Goal: Task Accomplishment & Management: Use online tool/utility

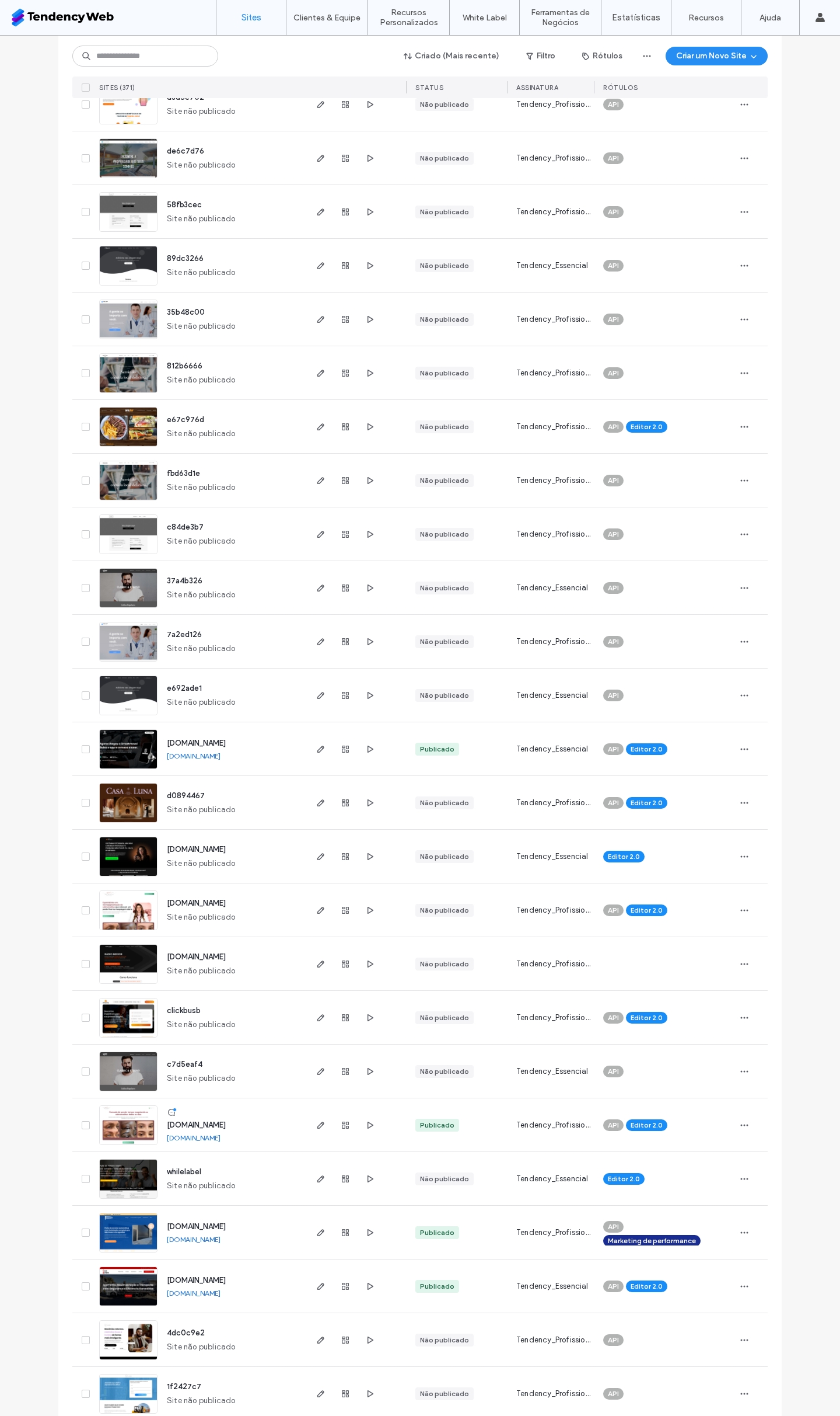
scroll to position [1013, 0]
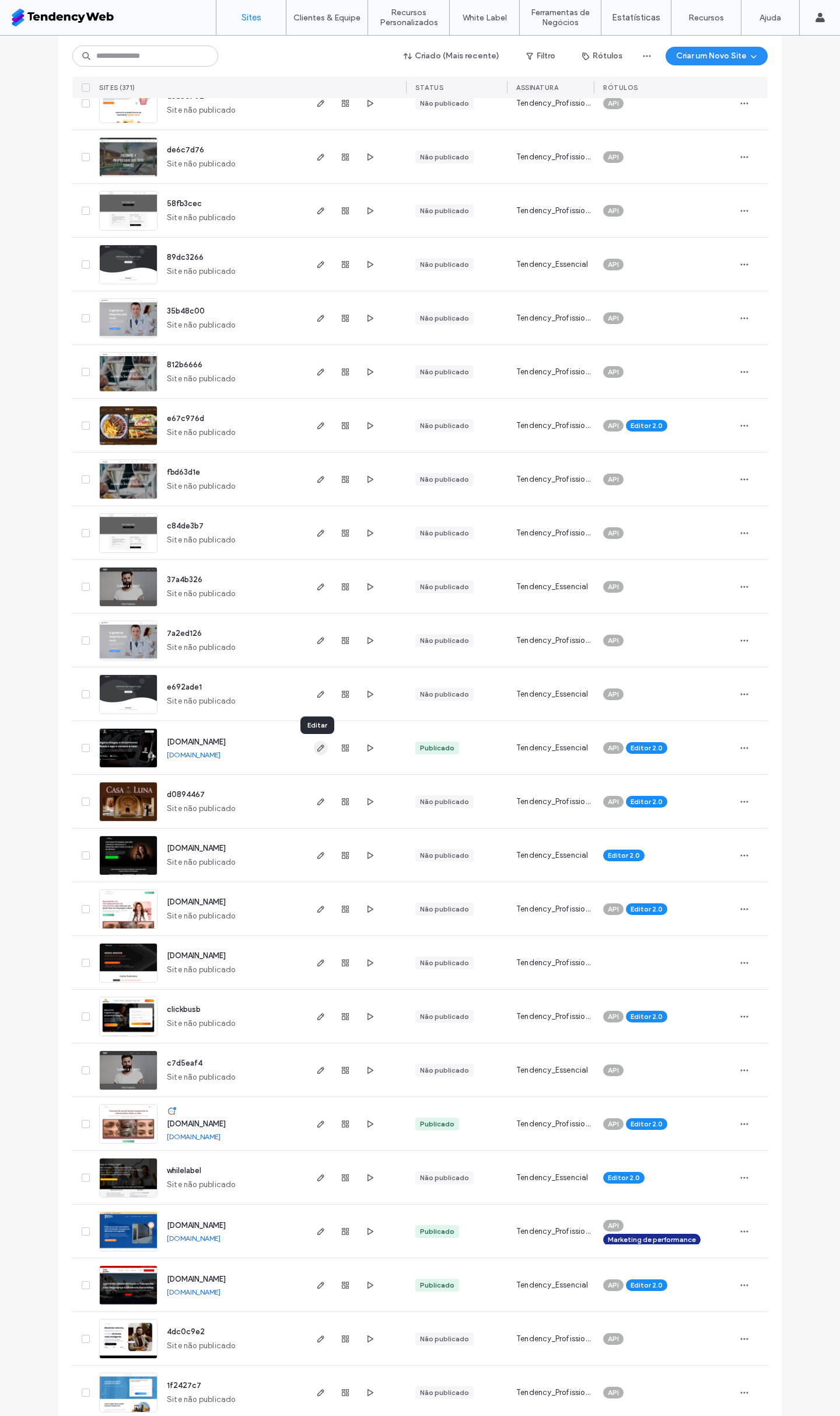
click at [318, 750] on icon "button" at bounding box center [320, 747] width 9 height 9
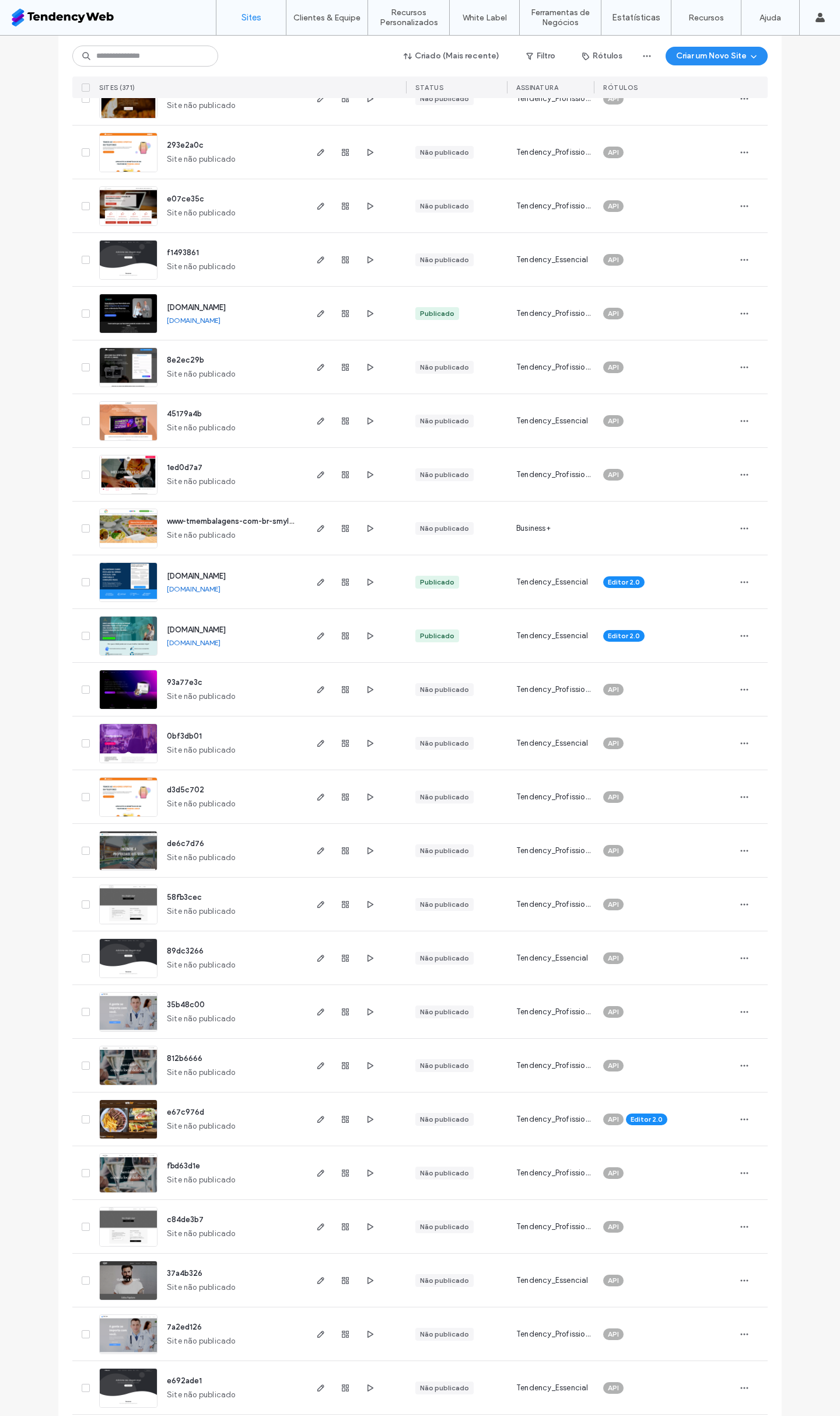
scroll to position [319, 0]
click at [367, 365] on icon "button" at bounding box center [369, 368] width 9 height 9
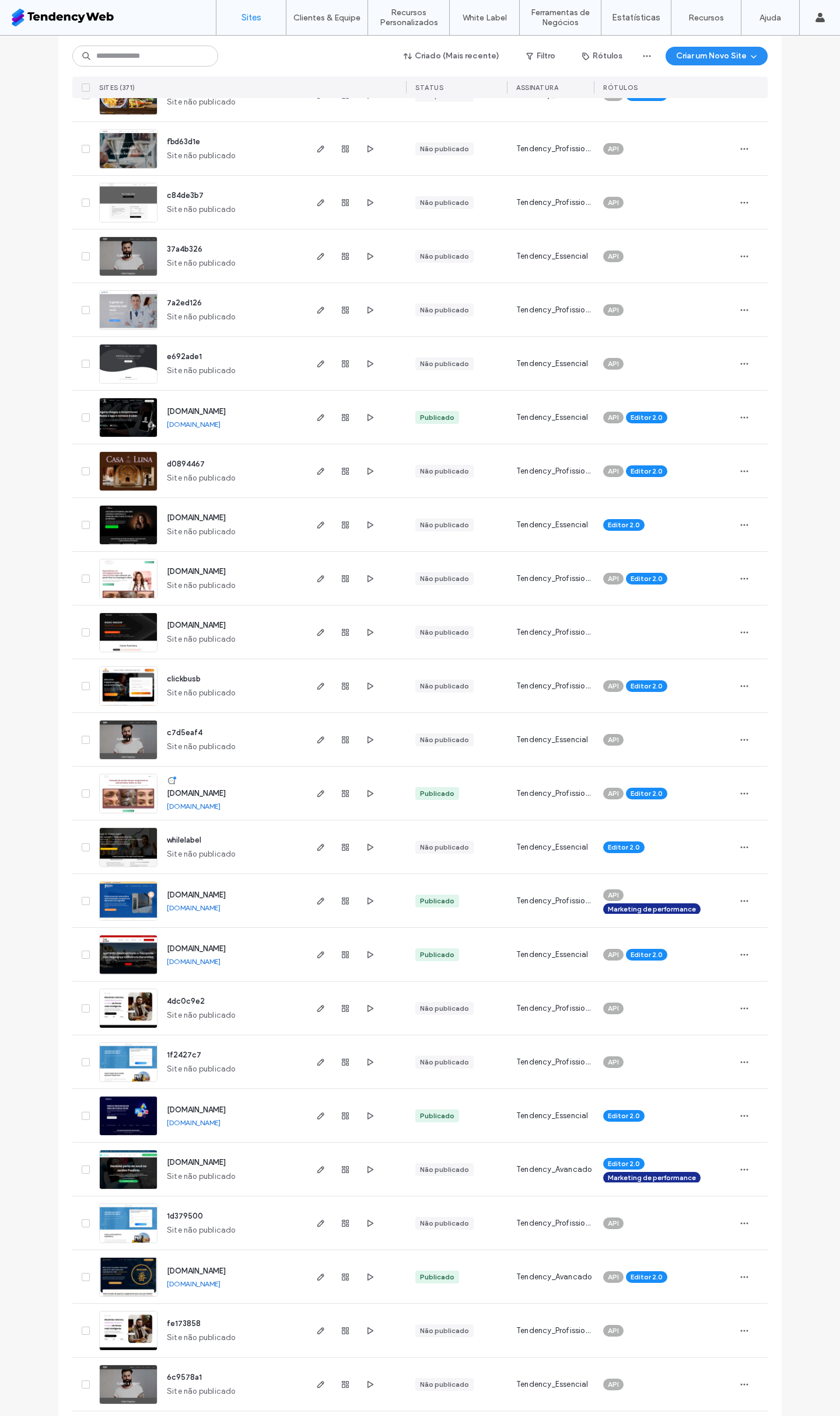
scroll to position [1344, 0]
click at [367, 900] on icon "button" at bounding box center [369, 899] width 9 height 9
